Goal: Task Accomplishment & Management: Use online tool/utility

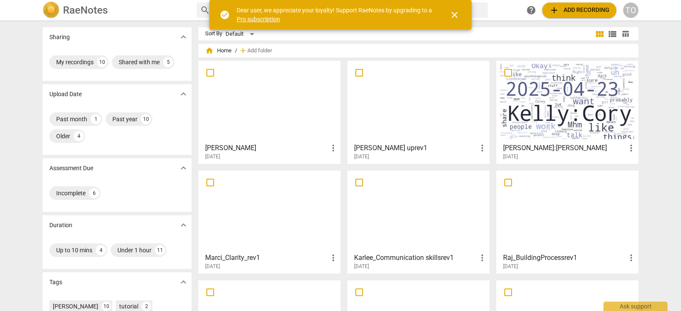
click at [370, 94] on div at bounding box center [418, 101] width 136 height 75
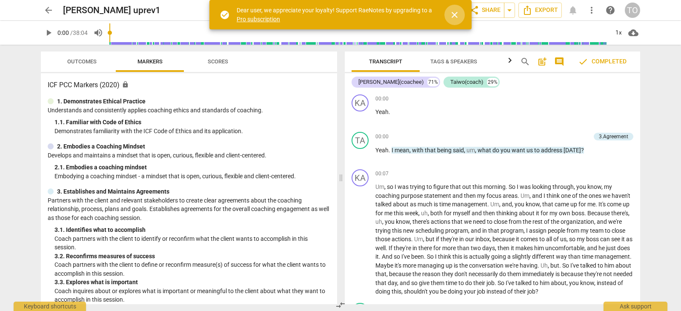
click at [458, 13] on span "close" at bounding box center [454, 15] width 10 height 10
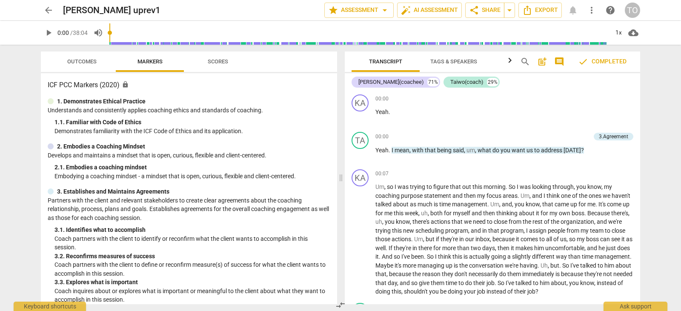
click at [78, 61] on span "Outcomes" at bounding box center [81, 61] width 29 height 6
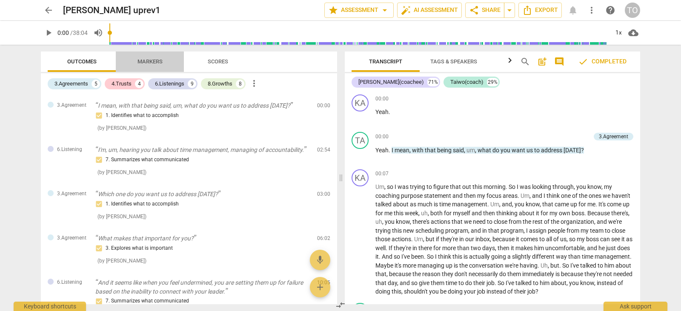
click at [160, 61] on span "Markers" at bounding box center [149, 61] width 25 height 6
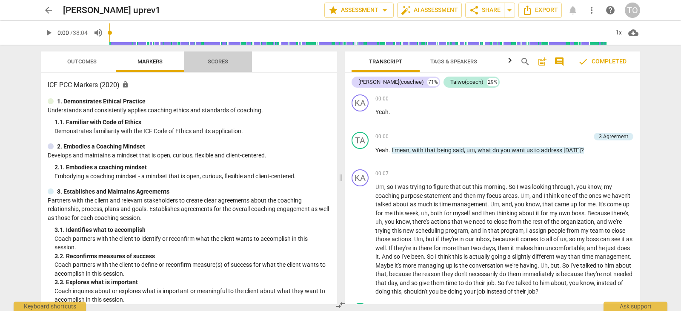
click at [217, 65] on span "Scores" at bounding box center [217, 61] width 41 height 11
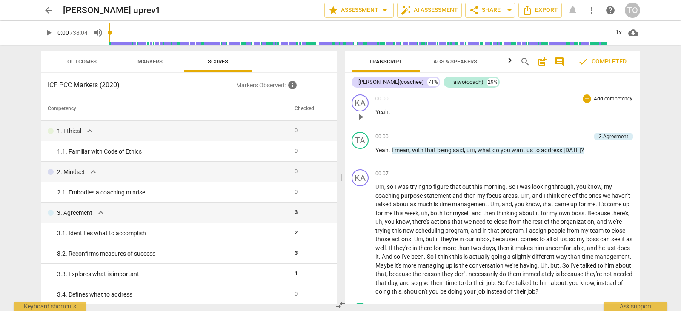
drag, startPoint x: 638, startPoint y: 90, endPoint x: 637, endPoint y: 96, distance: 6.1
click at [637, 96] on div "Kaylee(coachee) 71% Taiwo(coach) 29% KA play_arrow pause 00:00 + Add competency…" at bounding box center [492, 188] width 295 height 231
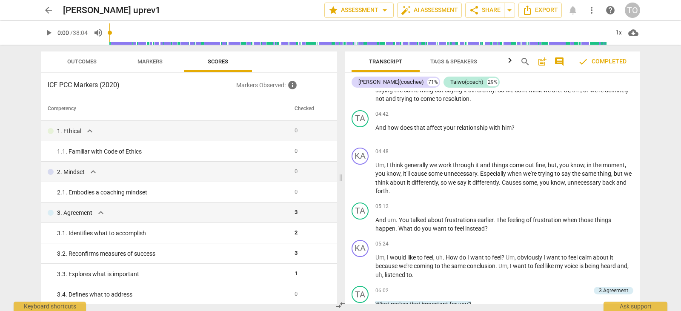
scroll to position [732, 0]
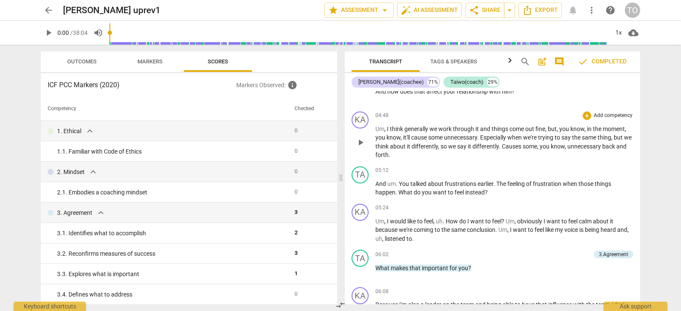
drag, startPoint x: 636, startPoint y: 123, endPoint x: 635, endPoint y: 137, distance: 14.5
click at [635, 137] on div "KA play_arrow pause 04:48 + Add competency keyboard_arrow_right Um , I think ge…" at bounding box center [492, 135] width 295 height 55
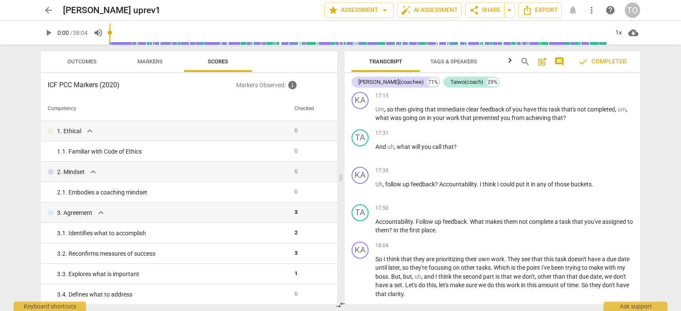
scroll to position [2452, 0]
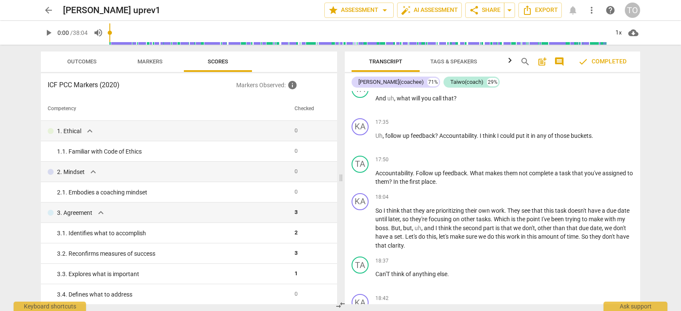
click at [603, 63] on span "check Completed" at bounding box center [602, 62] width 49 height 10
click at [421, 11] on span "auto_fix_high AI Assessment" at bounding box center [429, 10] width 57 height 10
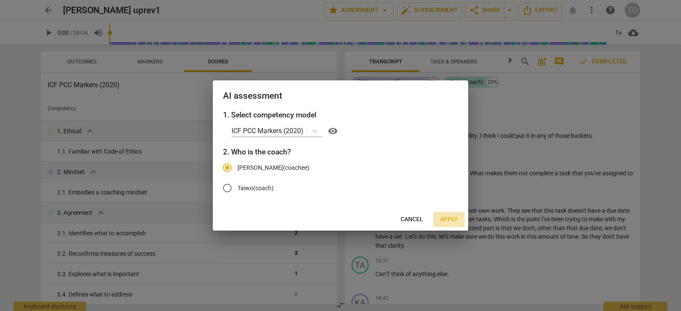
click at [449, 221] on span "Apply" at bounding box center [449, 219] width 18 height 9
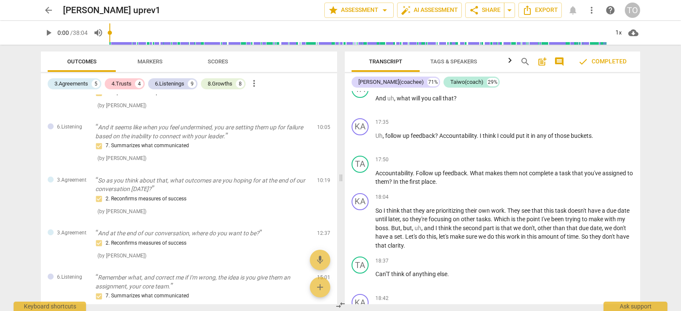
scroll to position [169, 0]
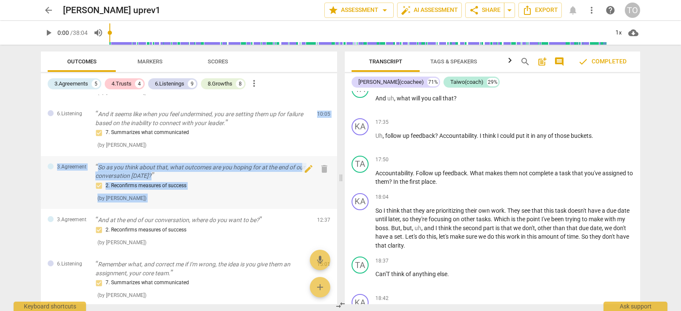
drag, startPoint x: 333, startPoint y: 148, endPoint x: 331, endPoint y: 176, distance: 28.6
click at [331, 176] on div "3.Agreement I mean, with that being said, um, what do you want us to address to…" at bounding box center [189, 199] width 296 height 210
click at [279, 208] on div "3.Agreement So as you think about that, what outcomes are you hoping for at the…" at bounding box center [189, 182] width 296 height 53
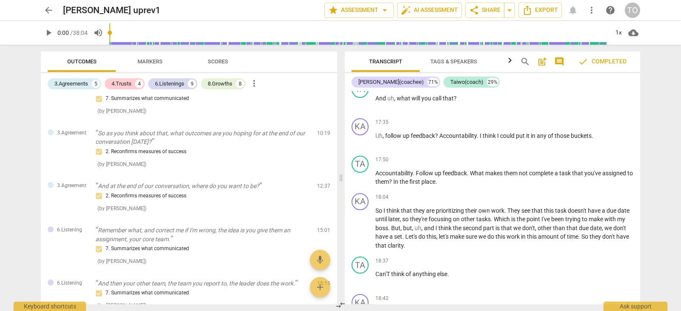
scroll to position [0, 0]
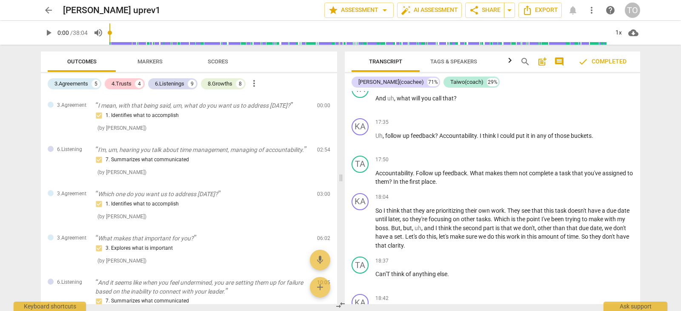
click at [43, 9] on span "arrow_back" at bounding box center [48, 10] width 15 height 10
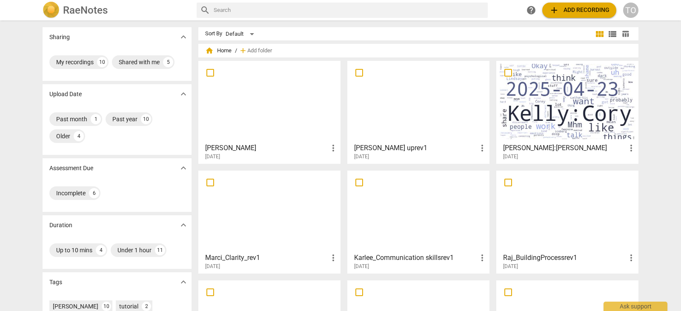
click at [578, 13] on span "add Add recording" at bounding box center [579, 10] width 60 height 10
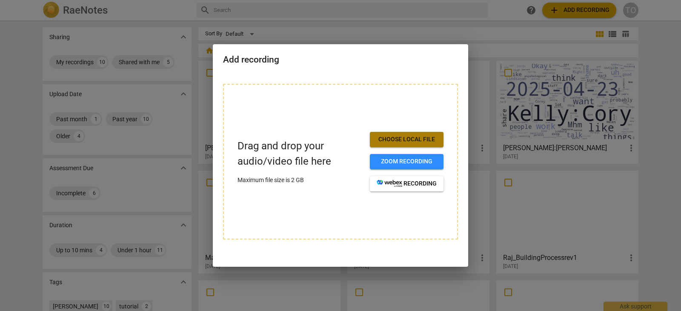
click at [393, 146] on button "Choose local file" at bounding box center [407, 139] width 74 height 15
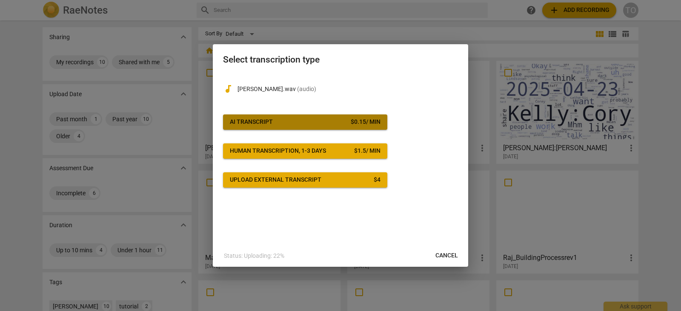
click at [273, 121] on span "AI Transcript $ 0.15 / min" at bounding box center [305, 122] width 151 height 9
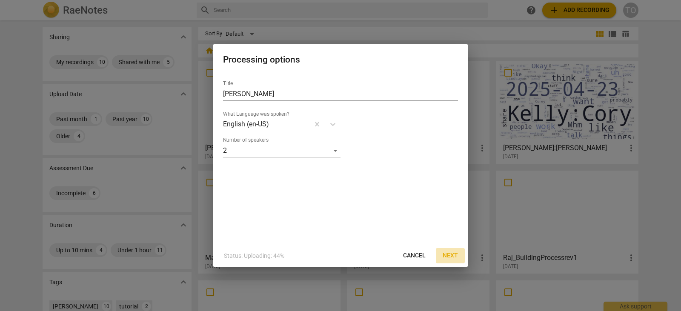
click at [453, 256] on span "Next" at bounding box center [450, 256] width 15 height 9
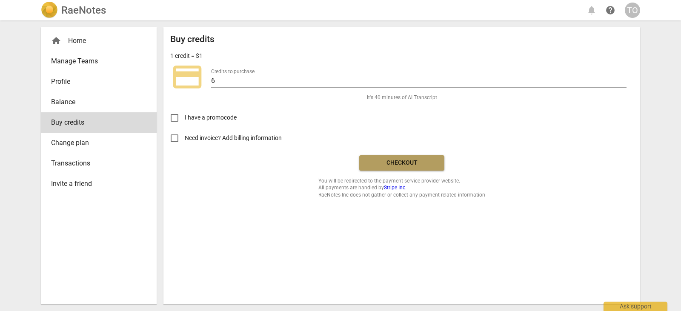
click at [384, 167] on span "Checkout" at bounding box center [402, 163] width 72 height 9
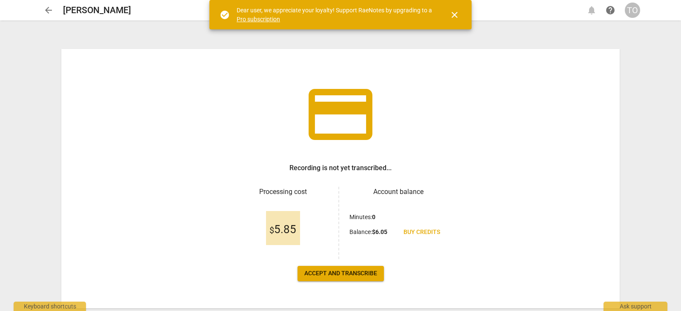
click at [350, 277] on span "Accept and transcribe" at bounding box center [340, 273] width 73 height 9
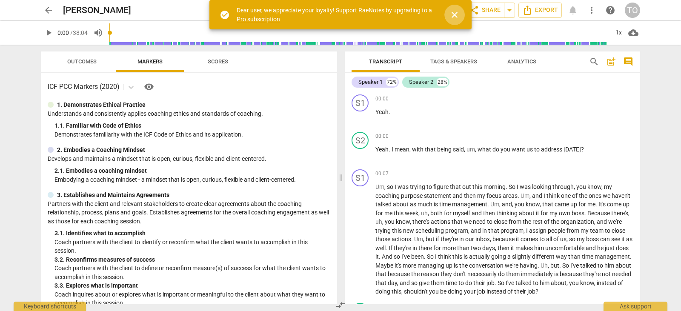
click at [455, 17] on span "close" at bounding box center [454, 15] width 10 height 10
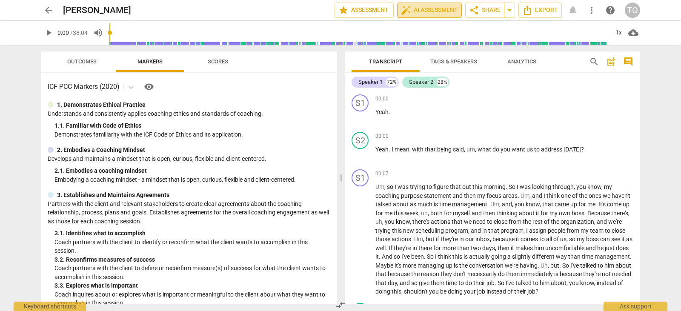
click at [415, 13] on span "auto_fix_high AI Assessment" at bounding box center [429, 10] width 57 height 10
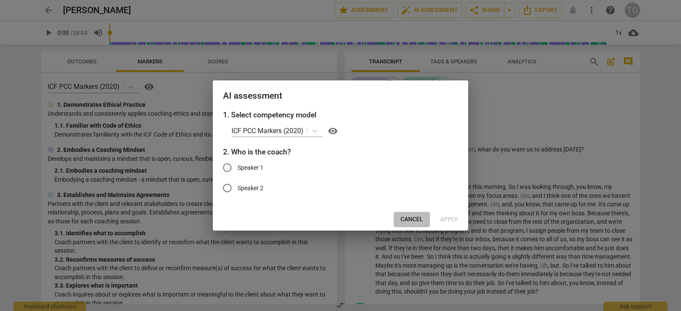
click at [407, 217] on span "Cancel" at bounding box center [412, 219] width 23 height 9
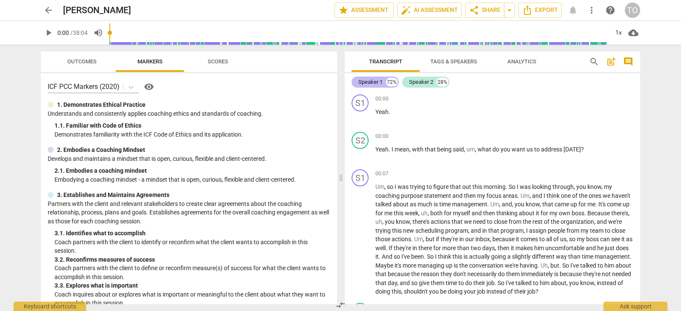
click at [369, 83] on div "Speaker 1" at bounding box center [370, 82] width 24 height 9
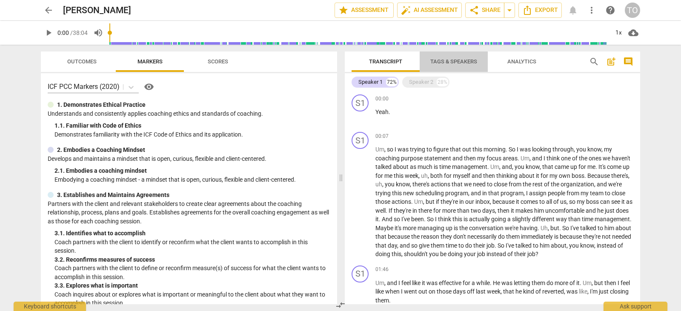
click at [446, 62] on span "Tags & Speakers" at bounding box center [453, 61] width 47 height 6
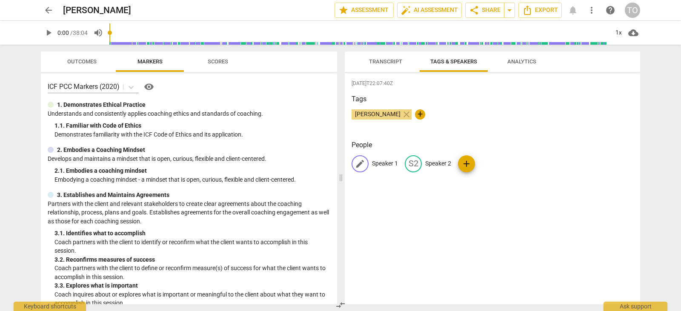
click at [380, 162] on p "Speaker 1" at bounding box center [385, 163] width 26 height 9
type input "[PERSON_NAME] (Coachee)"
click at [492, 160] on p "Speaker 2" at bounding box center [494, 163] width 26 height 9
type input "Taiwo (Coach)"
click at [607, 213] on div "[DATE]T22:07:40Z Tags [PERSON_NAME] close + People K( Karli (Coachee) edit Taiw…" at bounding box center [492, 188] width 295 height 231
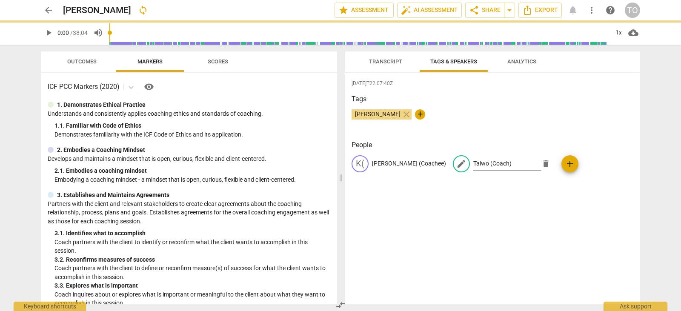
click at [598, 207] on div "[DATE]T22:07:40Z Tags [PERSON_NAME] close + People K( Karli (Coachee) edit Taiw…" at bounding box center [492, 188] width 295 height 231
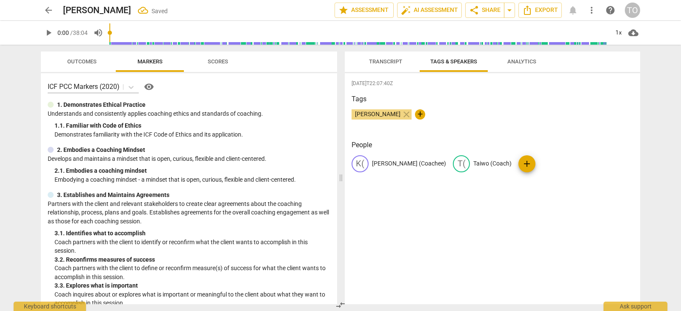
click at [387, 60] on span "Transcript" at bounding box center [385, 61] width 33 height 6
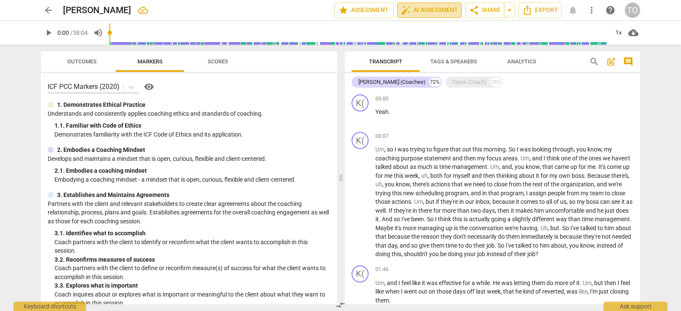
click at [420, 15] on button "auto_fix_high AI Assessment" at bounding box center [429, 10] width 65 height 15
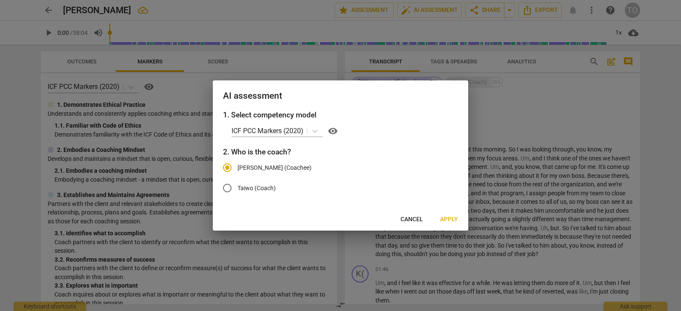
click at [227, 187] on input "Taiwo (Coach)" at bounding box center [227, 188] width 20 height 20
radio input "true"
radio input "false"
click at [444, 219] on span "Apply" at bounding box center [449, 219] width 18 height 9
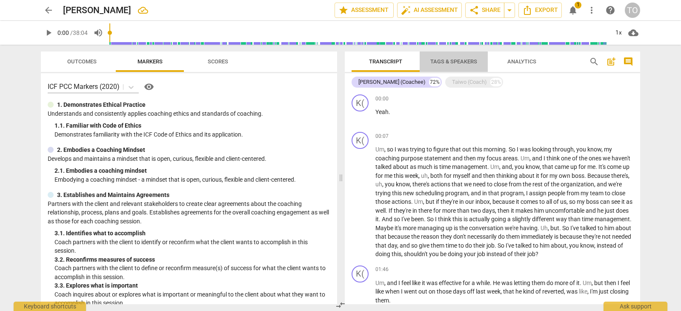
click at [458, 60] on span "Tags & Speakers" at bounding box center [453, 61] width 47 height 6
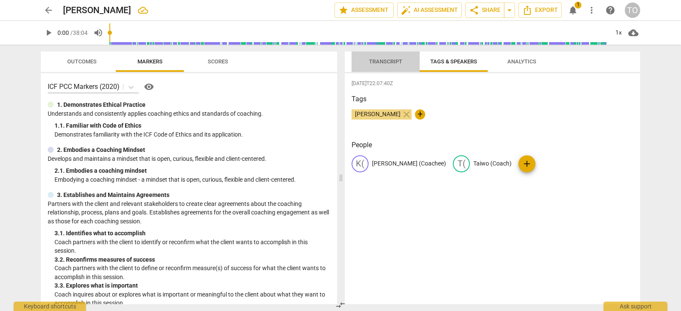
click at [389, 64] on span "Transcript" at bounding box center [385, 61] width 33 height 6
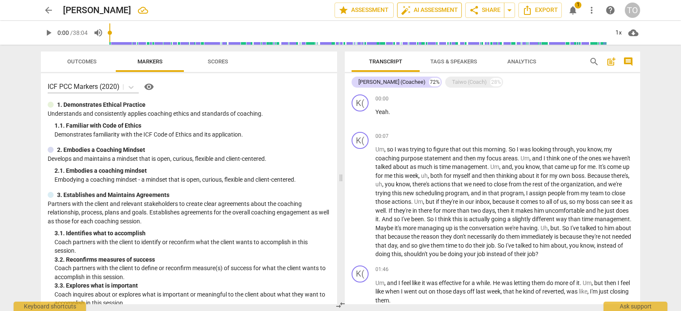
click at [428, 13] on span "auto_fix_high AI Assessment" at bounding box center [429, 10] width 57 height 10
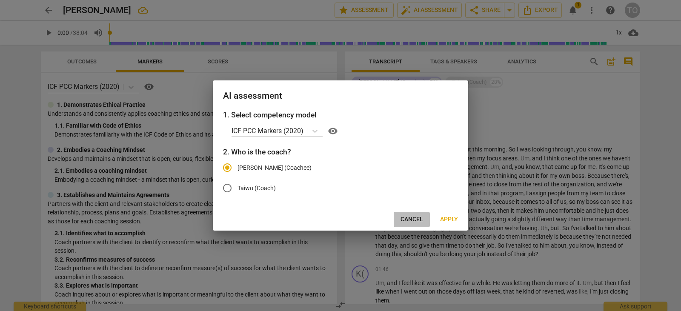
click at [414, 216] on span "Cancel" at bounding box center [412, 219] width 23 height 9
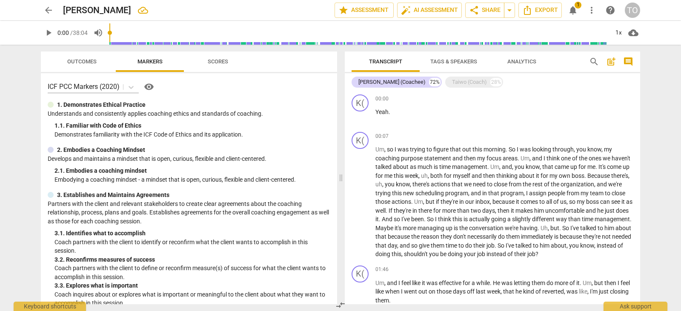
click at [578, 2] on span "1" at bounding box center [578, 5] width 7 height 7
